Goal: Complete application form

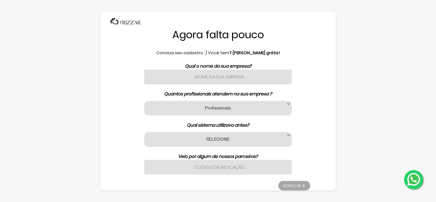
click at [227, 78] on input "text" at bounding box center [217, 77] width 147 height 15
type input "g"
type input "Garagem980"
click at [229, 110] on label "Profissionais" at bounding box center [218, 108] width 132 height 6
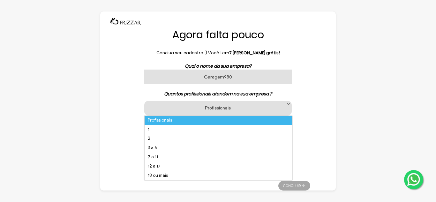
scroll to position [4, 29]
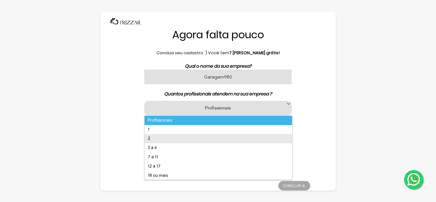
click at [188, 138] on li "2" at bounding box center [218, 138] width 147 height 9
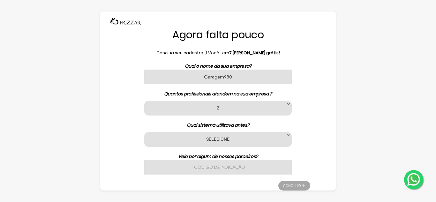
click at [209, 139] on label "SELECIONE" at bounding box center [218, 139] width 132 height 6
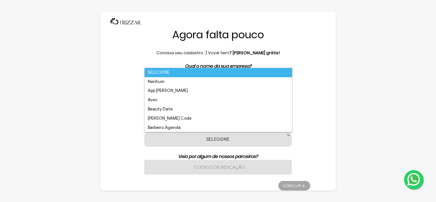
click at [177, 77] on li "SELECIONE" at bounding box center [218, 72] width 147 height 9
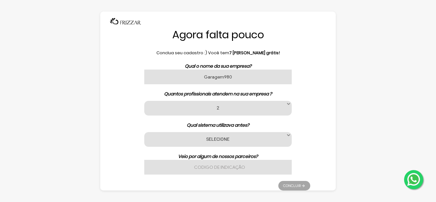
click at [219, 146] on div "SELECIONE Nenhum App [PERSON_NAME] Avec Beauty Date [PERSON_NAME] Code [PERSON_…" at bounding box center [217, 139] width 147 height 15
click at [217, 139] on label "SELECIONE" at bounding box center [218, 139] width 132 height 6
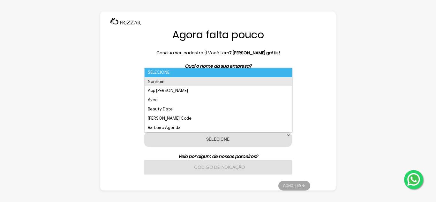
click at [188, 80] on li "Nenhum" at bounding box center [218, 81] width 147 height 9
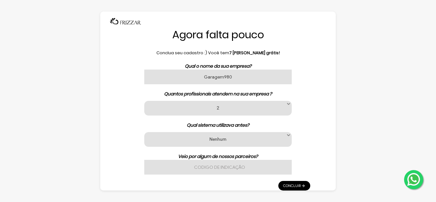
click at [220, 163] on input "text" at bounding box center [217, 167] width 147 height 15
click at [297, 189] on link "Concluir" at bounding box center [294, 186] width 32 height 10
